Goal: Check status

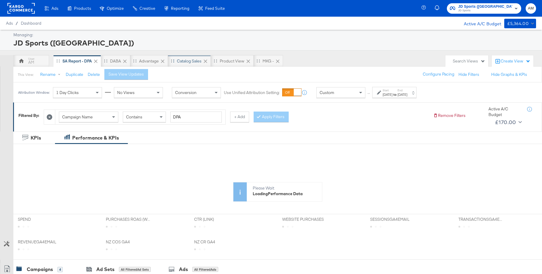
click at [184, 62] on div "Catalog Sales" at bounding box center [189, 61] width 25 height 6
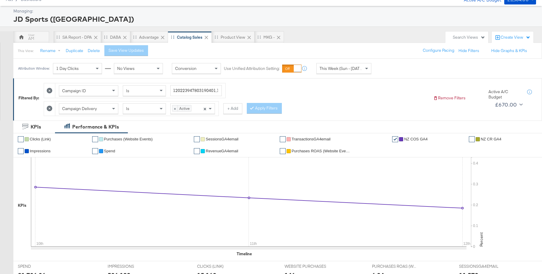
scroll to position [9, 0]
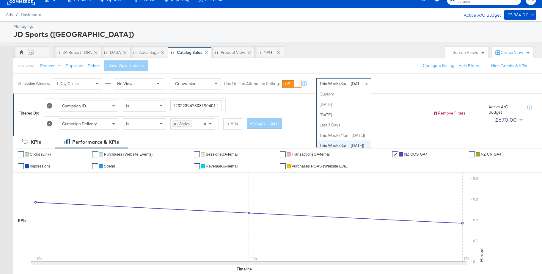
click at [326, 84] on span "This Week (Sun - [DATE])" at bounding box center [341, 83] width 45 height 5
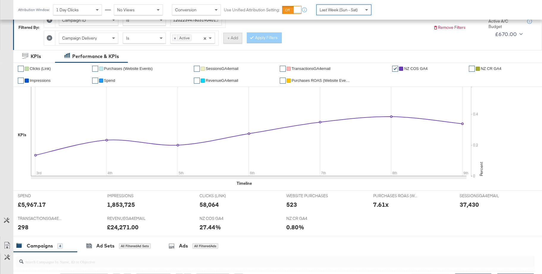
scroll to position [71, 0]
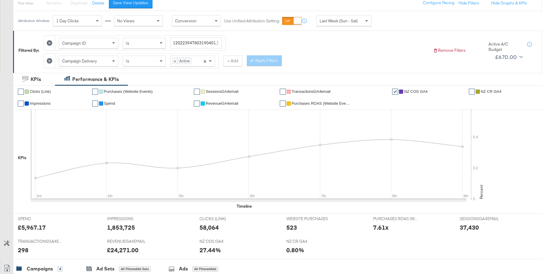
click at [109, 103] on span "Spend" at bounding box center [109, 103] width 11 height 4
click at [410, 92] on span "NZ COS GA4" at bounding box center [415, 91] width 23 height 4
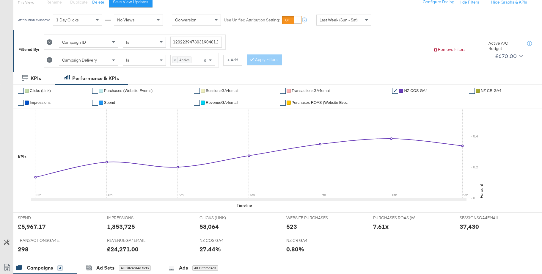
scroll to position [0, 0]
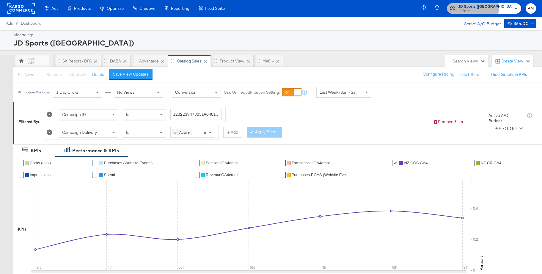
click at [500, 8] on span "JD Sports (NZ)" at bounding box center [485, 7] width 54 height 6
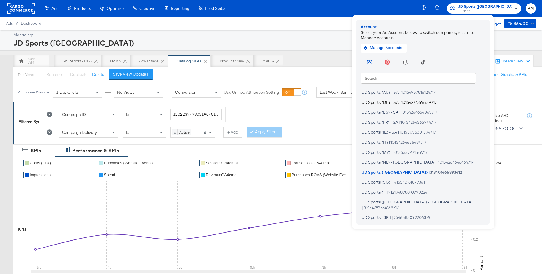
click at [398, 101] on span "JD Sports (DE) - SA" at bounding box center [380, 102] width 37 height 5
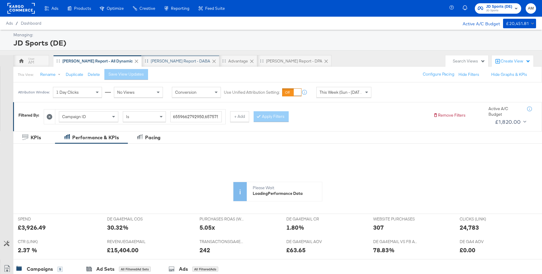
scroll to position [1, 0]
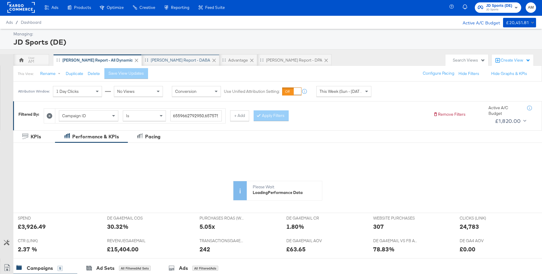
click at [157, 61] on div "[PERSON_NAME] Report - DABA" at bounding box center [180, 60] width 59 height 6
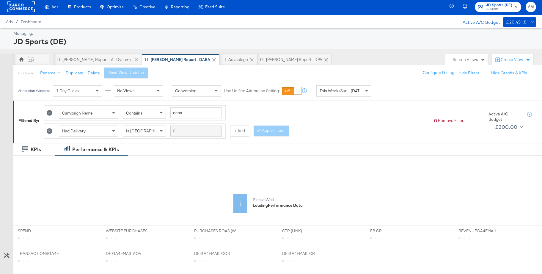
click at [361, 93] on span "This Week (Sun - [DATE])" at bounding box center [341, 90] width 45 height 5
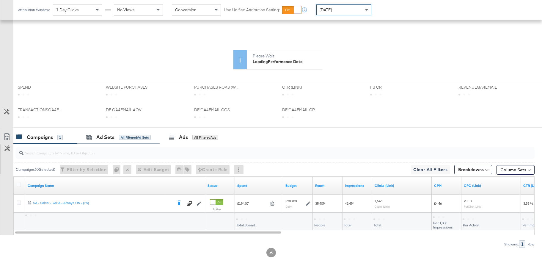
drag, startPoint x: 104, startPoint y: 136, endPoint x: 120, endPoint y: 141, distance: 16.0
click at [104, 136] on div "Ad Sets" at bounding box center [105, 137] width 18 height 7
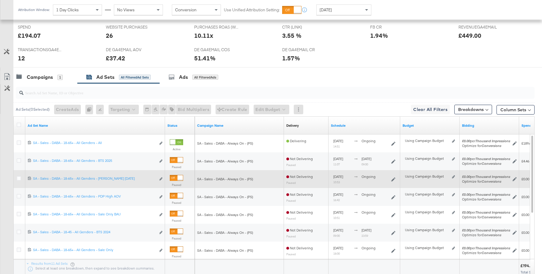
scroll to position [263, 0]
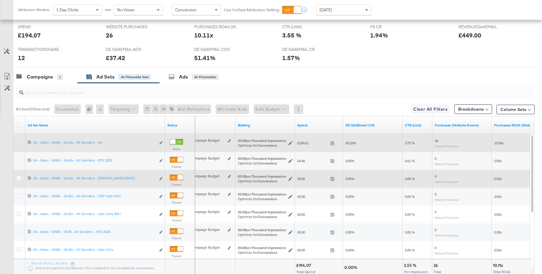
click at [19, 143] on icon at bounding box center [19, 142] width 4 height 4
click at [0, 0] on input "checkbox" at bounding box center [0, 0] width 0 height 0
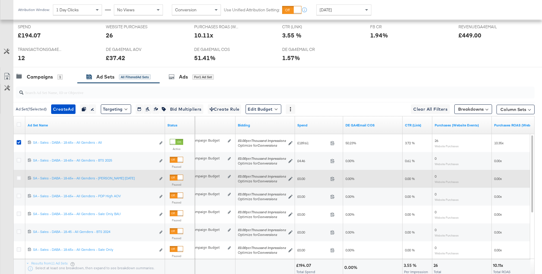
click at [181, 75] on div "Ads" at bounding box center [183, 76] width 9 height 7
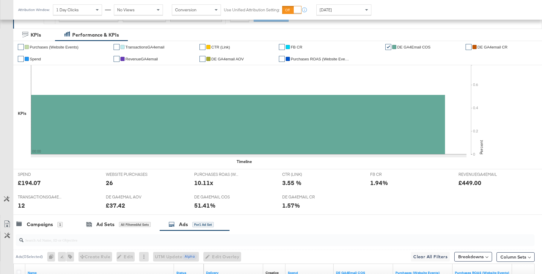
scroll to position [0, 0]
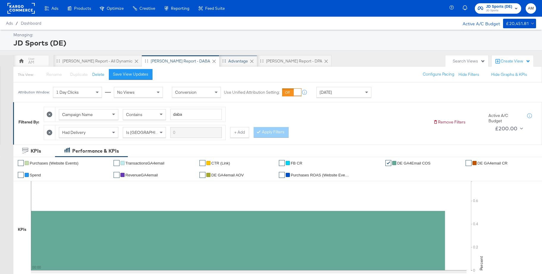
click at [219, 64] on div "Advantage" at bounding box center [238, 61] width 38 height 12
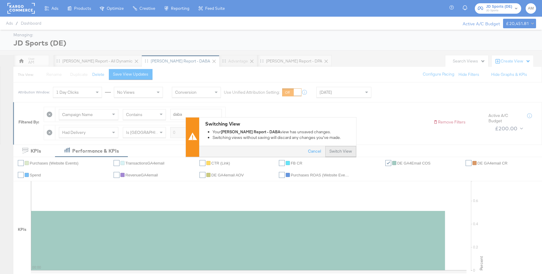
click at [346, 155] on button "Switch View" at bounding box center [340, 151] width 31 height 11
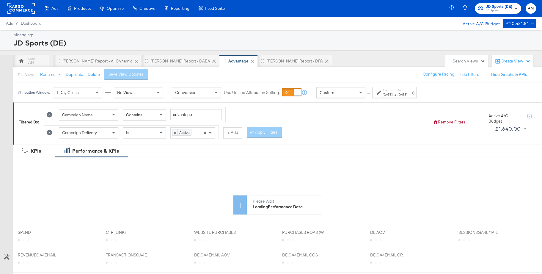
click at [392, 94] on div "Aug 10th 2025" at bounding box center [387, 94] width 10 height 5
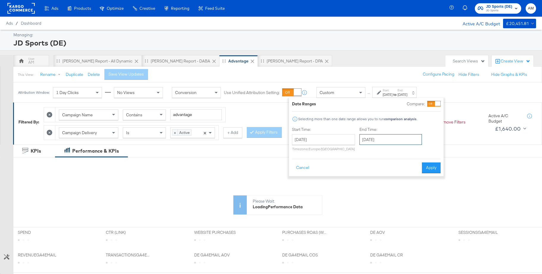
click at [373, 139] on input "August 16th 2025" at bounding box center [390, 139] width 62 height 11
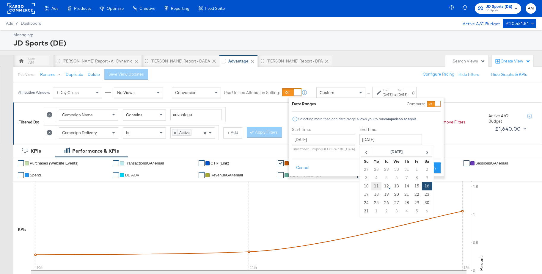
click at [377, 185] on td "11" at bounding box center [376, 186] width 10 height 8
type input "August 11th 2025"
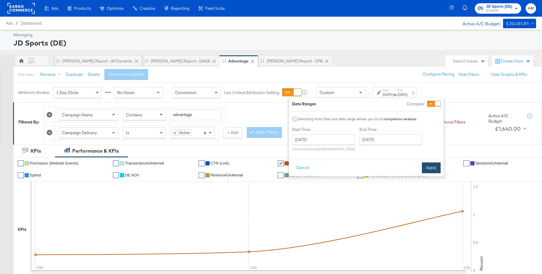
click at [430, 171] on button "Apply" at bounding box center [431, 167] width 19 height 11
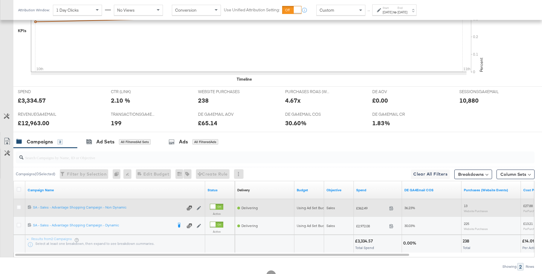
scroll to position [201, 0]
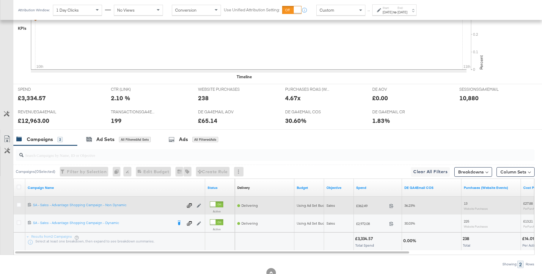
drag, startPoint x: 19, startPoint y: 204, endPoint x: 27, endPoint y: 204, distance: 8.6
click at [19, 204] on icon at bounding box center [19, 204] width 4 height 4
click at [0, 0] on input "checkbox" at bounding box center [0, 0] width 0 height 0
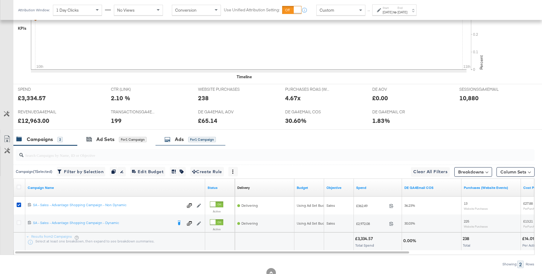
click at [176, 141] on div "Ads" at bounding box center [179, 139] width 9 height 7
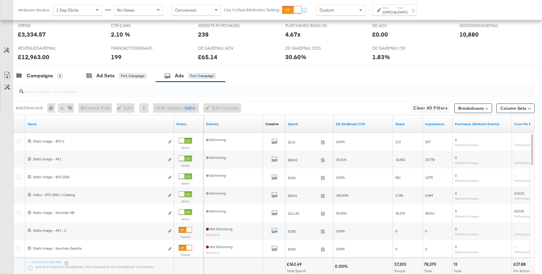
scroll to position [306, 0]
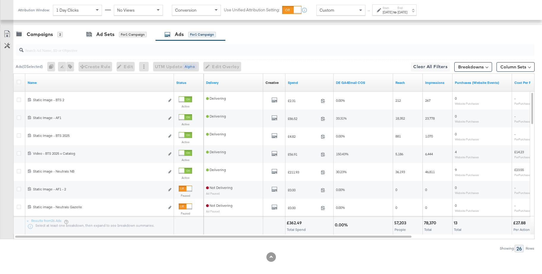
click at [338, 13] on div "Custom" at bounding box center [340, 10] width 48 height 10
click at [338, 6] on div "Last 7 Days" at bounding box center [343, 10] width 54 height 10
click at [344, 11] on div "Last 14 Days" at bounding box center [343, 10] width 54 height 10
